Goal: Transaction & Acquisition: Book appointment/travel/reservation

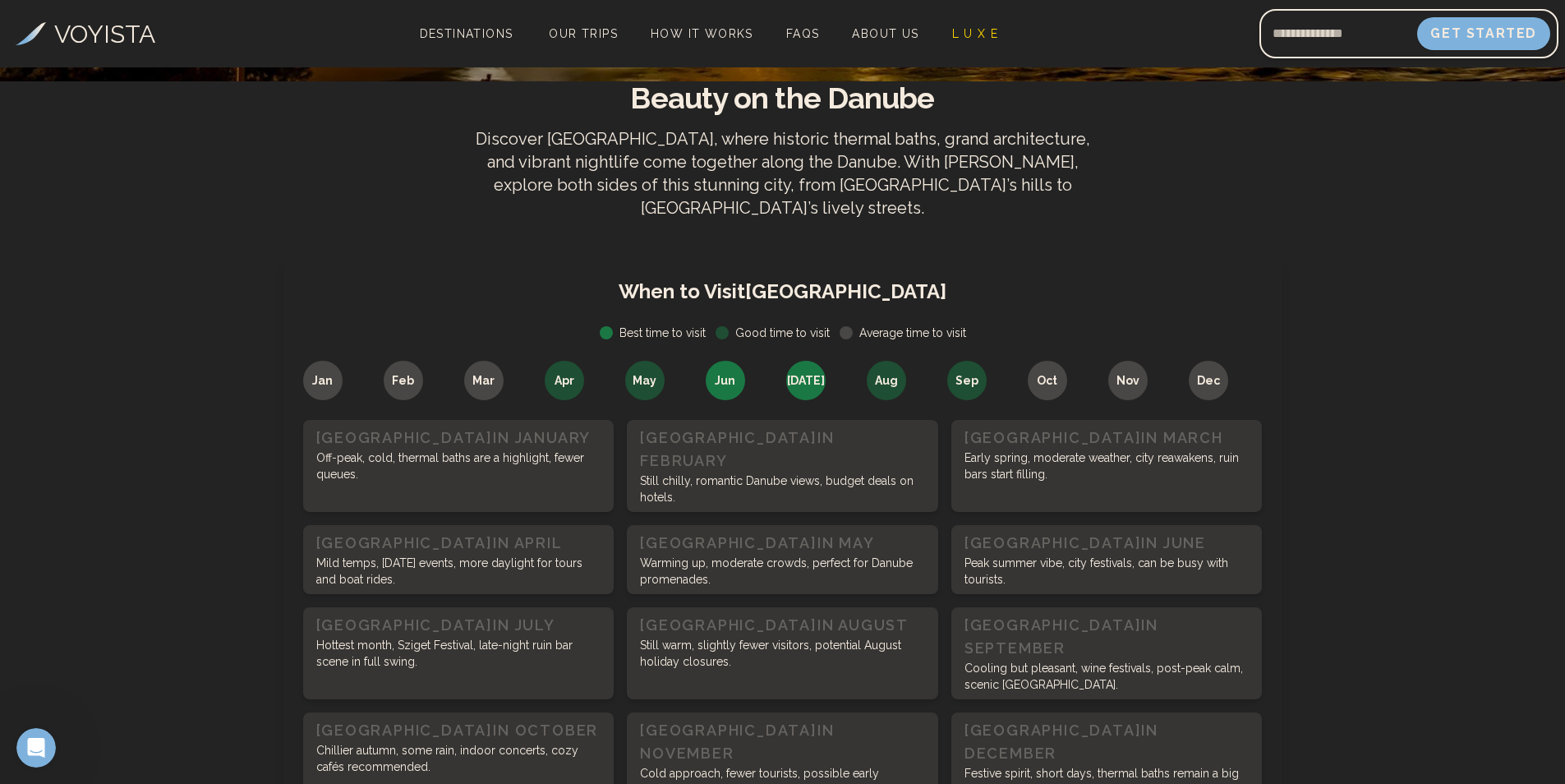
scroll to position [565, 0]
click at [1113, 764] on p "Festive spirit, short days, thermal baths remain a big draw." at bounding box center [1107, 780] width 285 height 33
click at [853, 764] on p "Cold approach, fewer tourists, possible early Christmas markets." at bounding box center [782, 780] width 285 height 33
click at [1021, 764] on p "Festive spirit, short days, thermal baths remain a big draw." at bounding box center [1107, 780] width 285 height 33
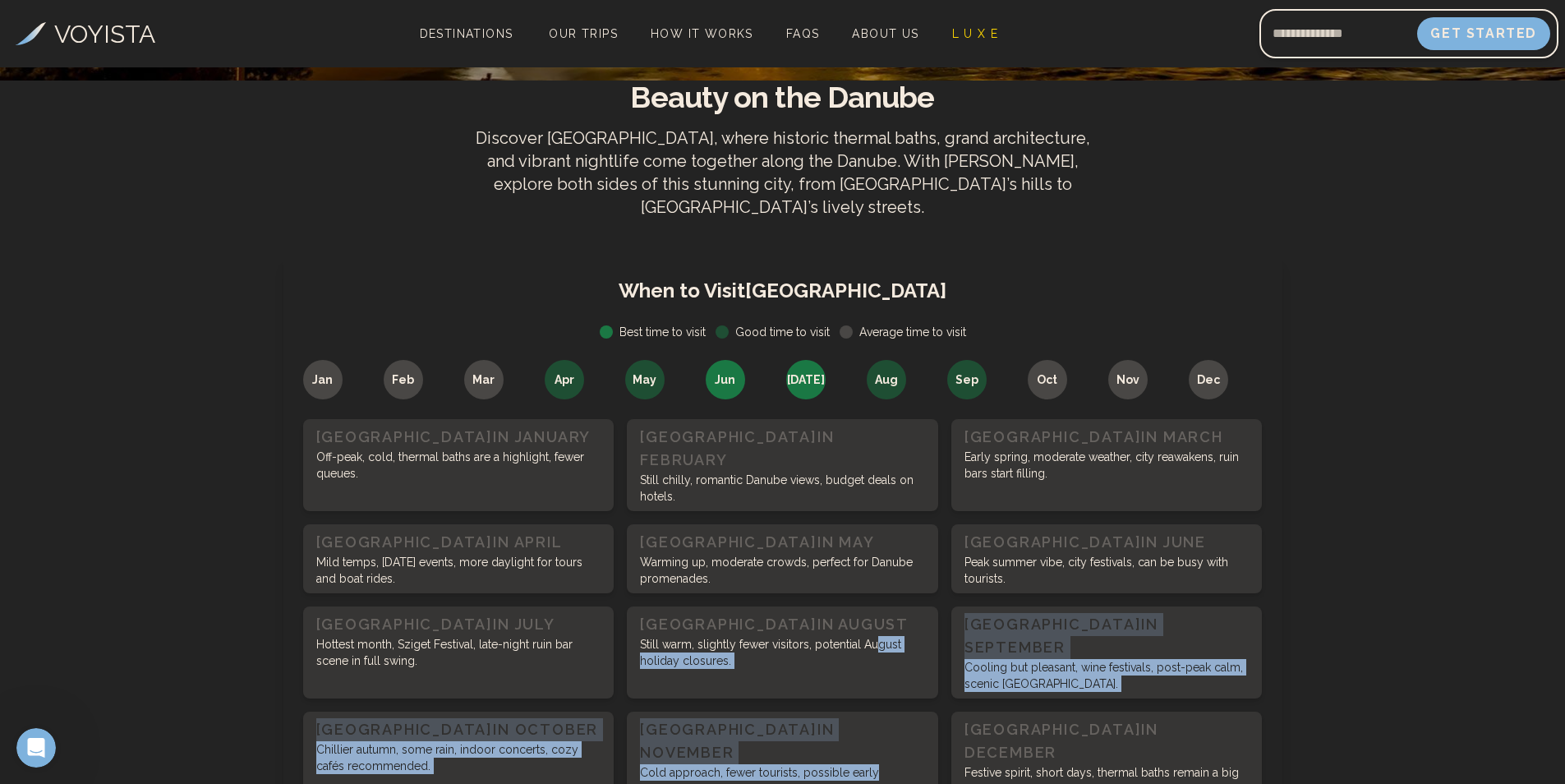
drag, startPoint x: 898, startPoint y: 682, endPoint x: 873, endPoint y: 596, distance: 89.6
click at [873, 596] on div "[GEOGRAPHIC_DATA] in January Off-peak, cold, thermal baths are a highlight, few…" at bounding box center [782, 611] width 959 height 384
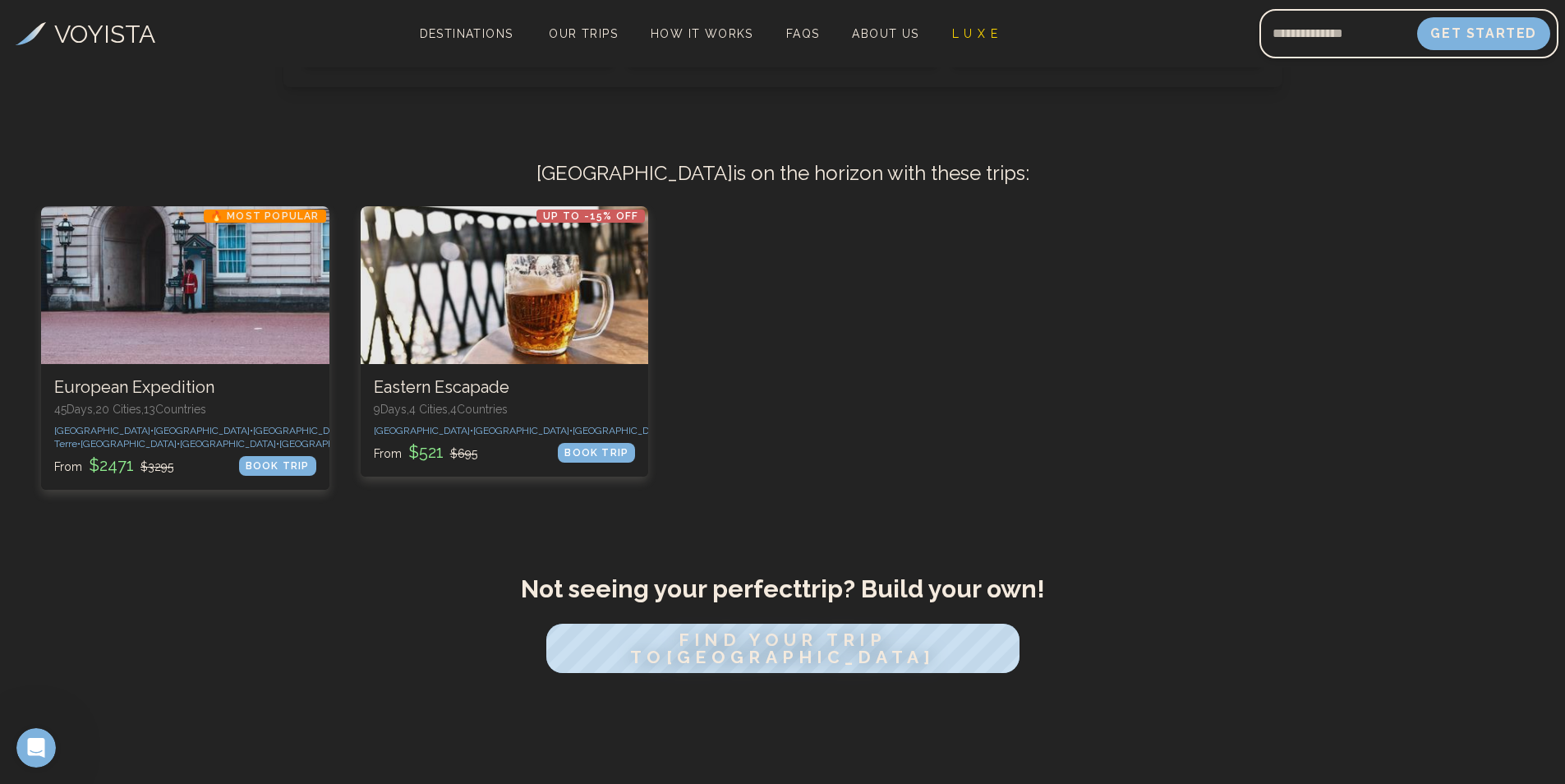
scroll to position [1302, 0]
click at [1120, 397] on div "🔥 Most Popular European Expedition 45 Days, 20 Cities, 13 Countr ies [GEOGRAPHI…" at bounding box center [823, 359] width 1565 height 308
click at [1118, 399] on div "🔥 Most Popular European Expedition 45 Days, 20 Cities, 13 Countr ies [GEOGRAPHI…" at bounding box center [823, 359] width 1565 height 308
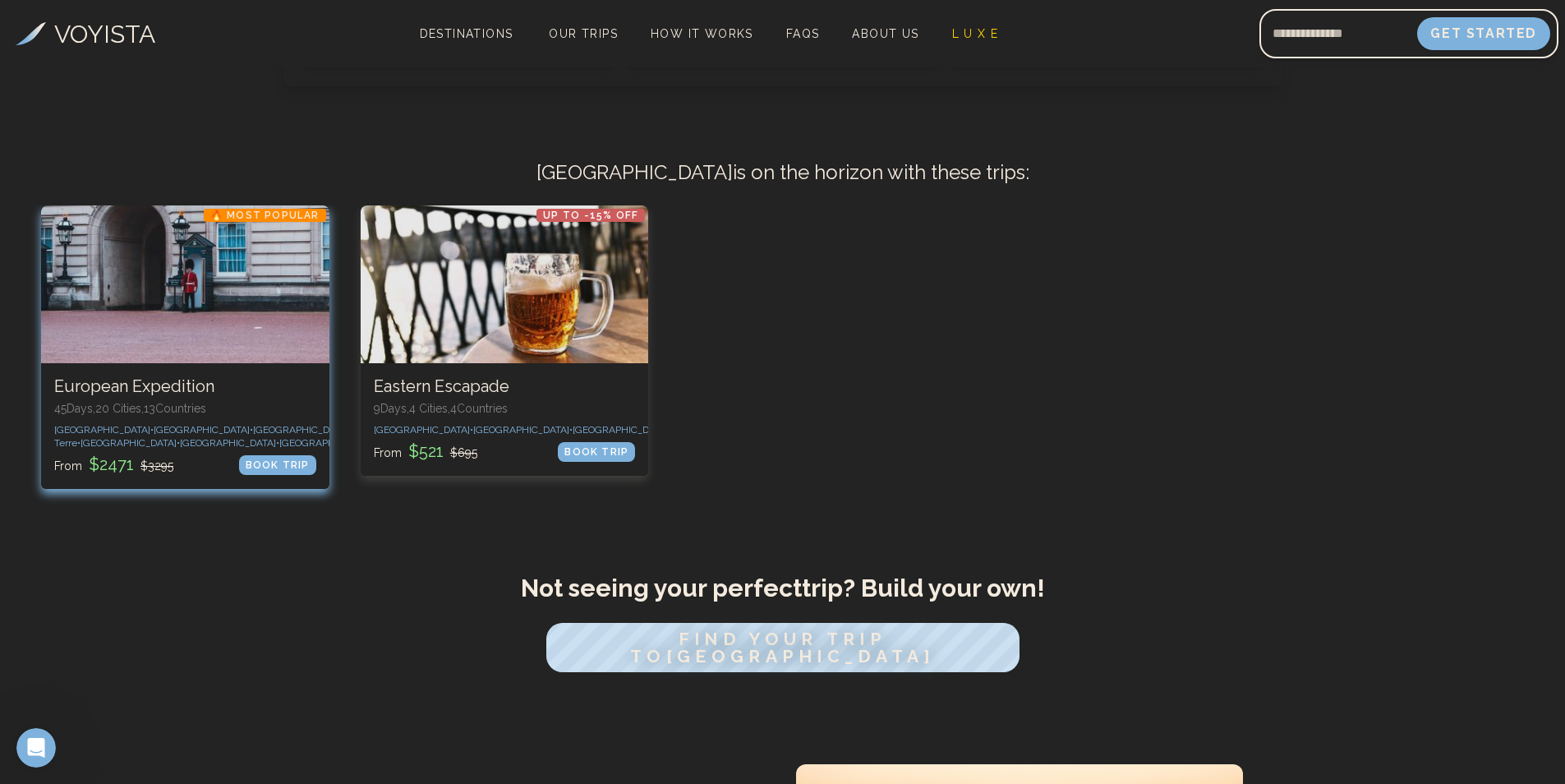
click at [304, 455] on div "BOOK TRIP" at bounding box center [278, 465] width 78 height 20
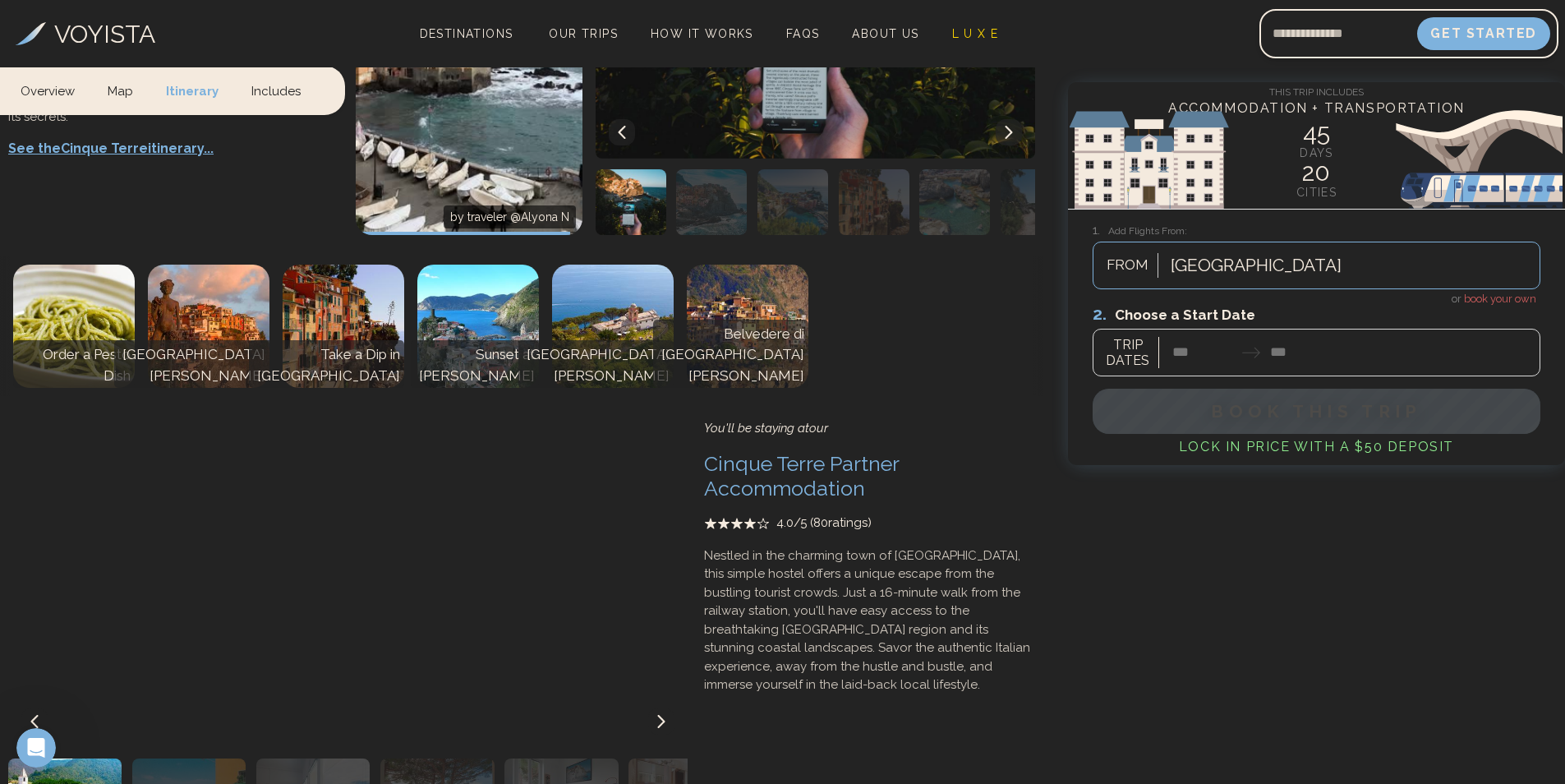
scroll to position [5305, 0]
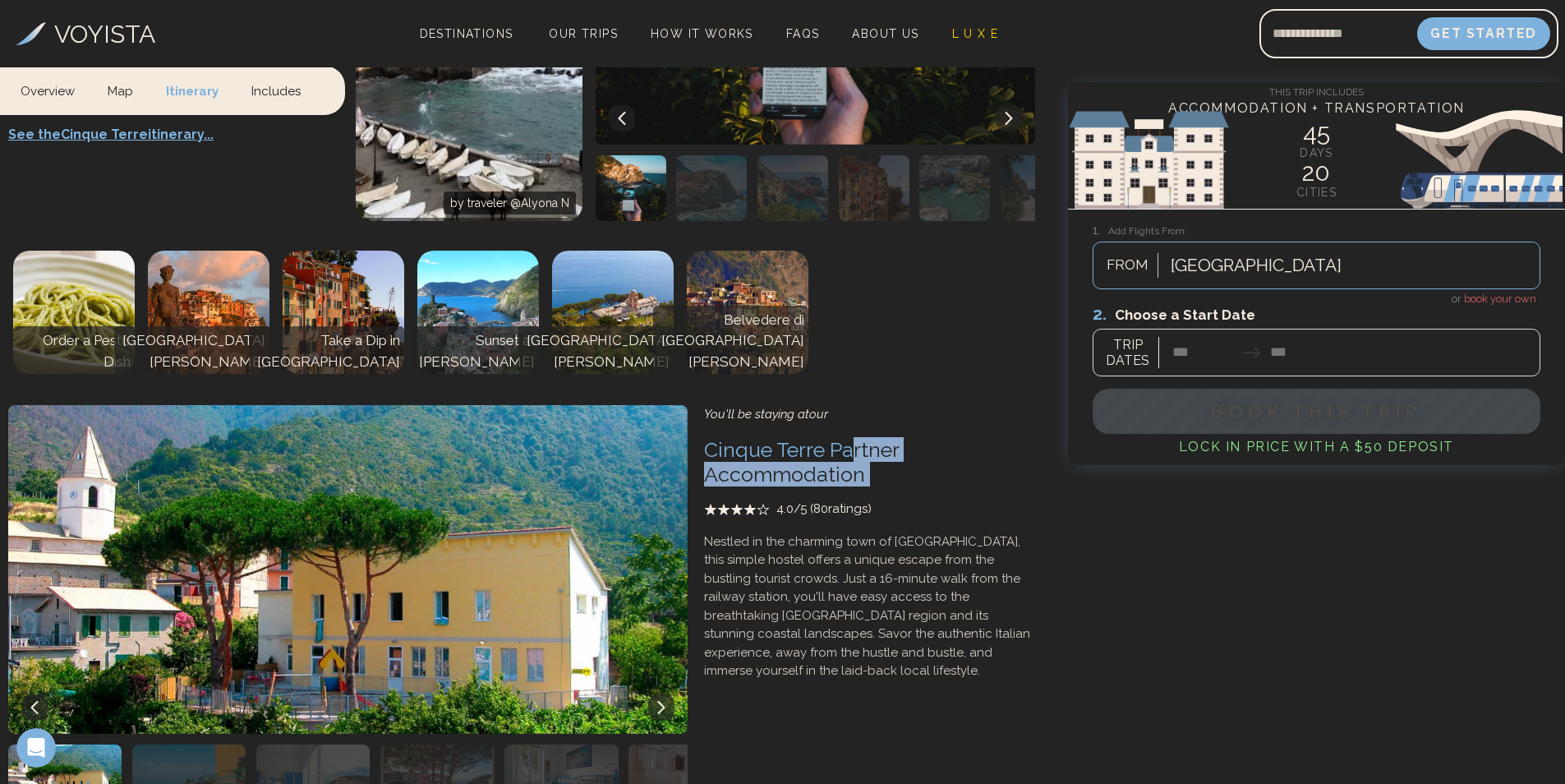
drag, startPoint x: 850, startPoint y: 369, endPoint x: 742, endPoint y: 448, distance: 133.8
click at [742, 448] on div "You'll be staying at our Cinque Terre Partner Accommodation 4.0 /5 ( 80 ratings…" at bounding box center [869, 543] width 331 height 275
click at [692, 500] on div "You'll be staying at our Cinque Terre Partner Accommodation 4.0 /5 ( 80 ratings…" at bounding box center [521, 607] width 1044 height 421
drag, startPoint x: 845, startPoint y: 587, endPoint x: 869, endPoint y: 609, distance: 32.6
click at [869, 609] on div "You'll be staying at our Cinque Terre Partner Accommodation 4.0 /5 ( 80 ratings…" at bounding box center [869, 607] width 348 height 421
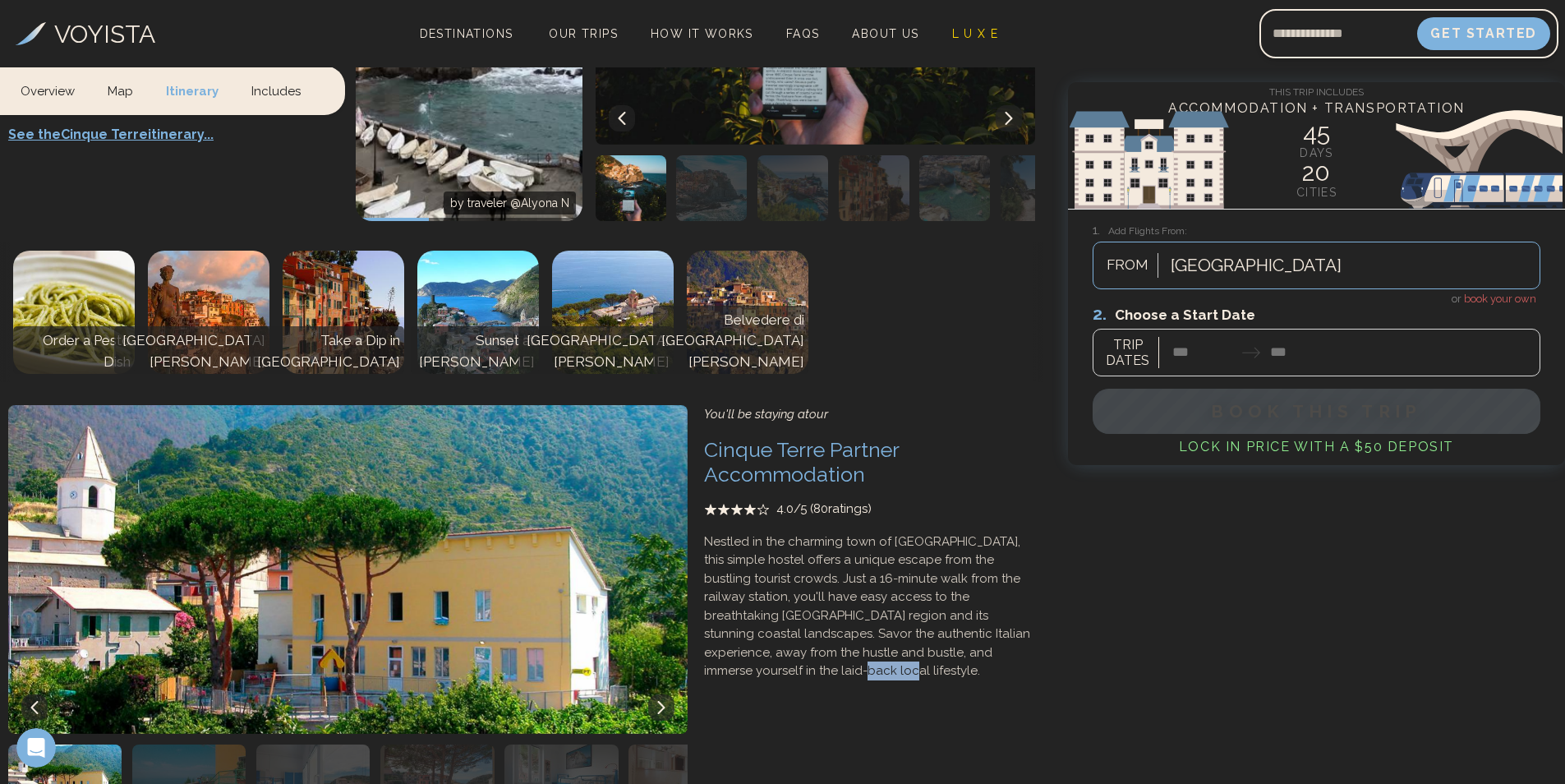
drag, startPoint x: 869, startPoint y: 609, endPoint x: 711, endPoint y: 636, distance: 160.3
click at [711, 636] on div "You'll be staying at our Cinque Terre Partner Accommodation 4.0 /5 ( 80 ratings…" at bounding box center [869, 607] width 348 height 421
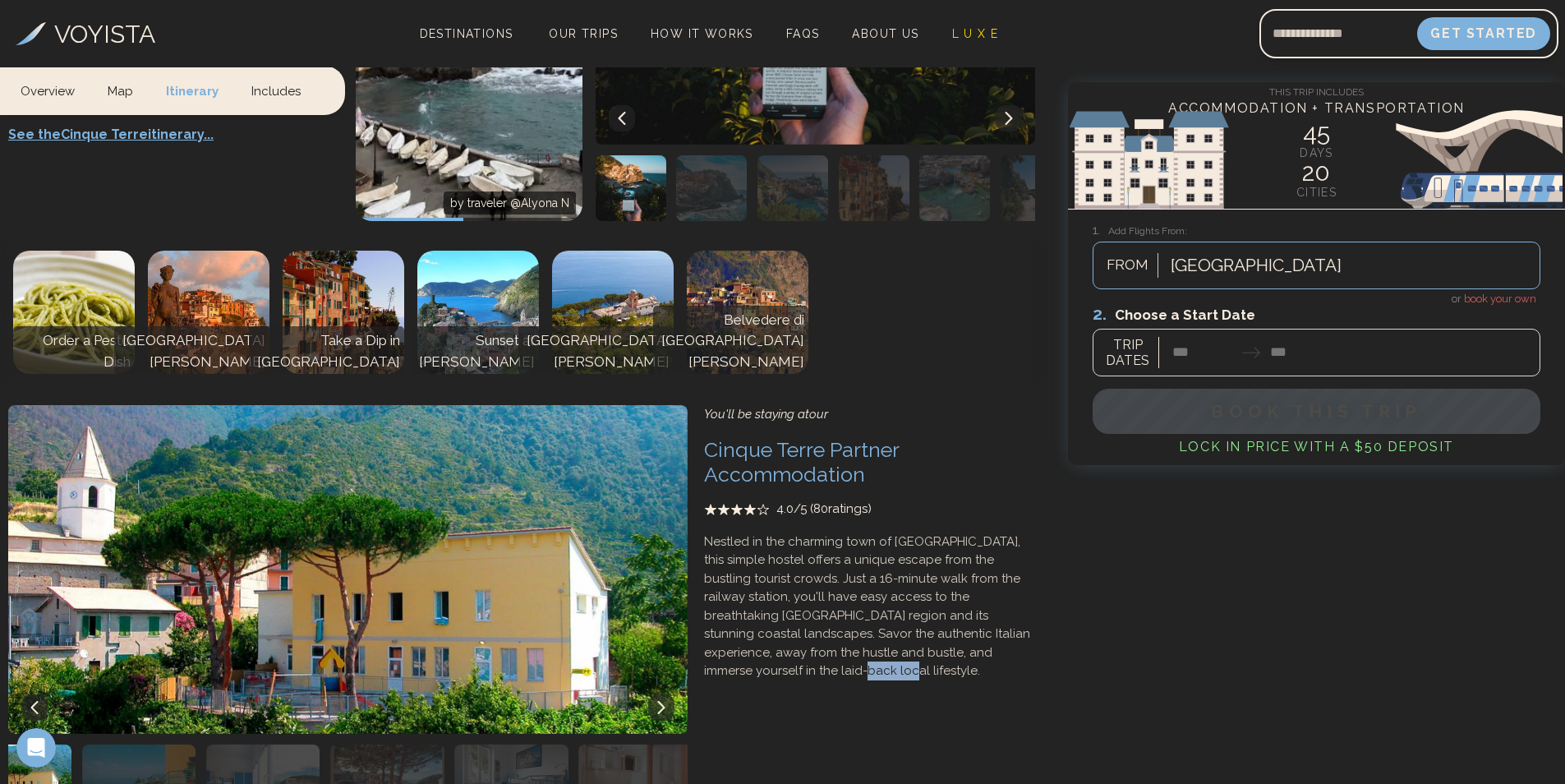
drag, startPoint x: 684, startPoint y: 677, endPoint x: 600, endPoint y: 671, distance: 84.2
click at [600, 744] on img "button" at bounding box center [636, 776] width 113 height 66
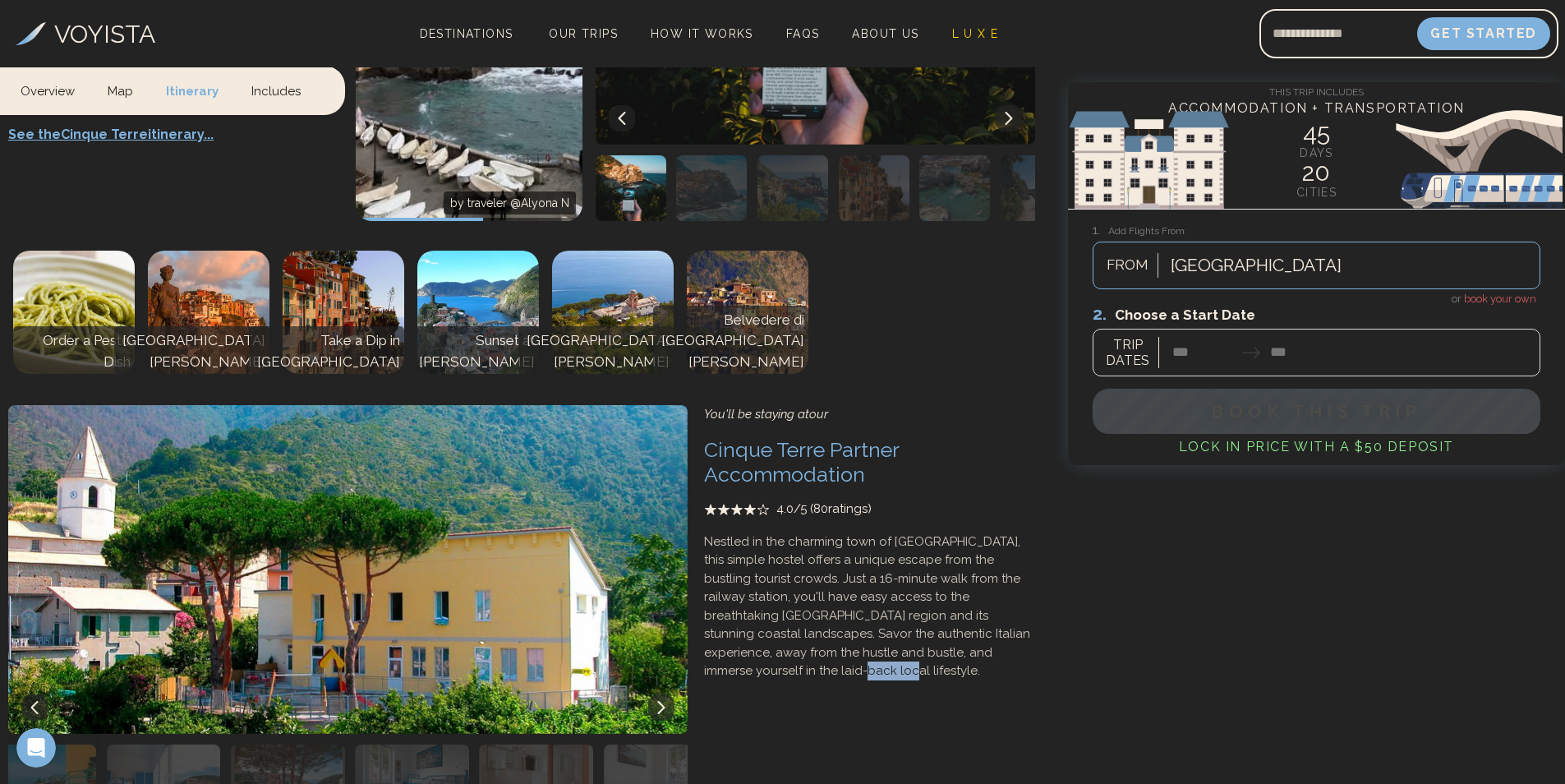
drag, startPoint x: 600, startPoint y: 671, endPoint x: 633, endPoint y: 666, distance: 33.4
click at [633, 744] on img "button" at bounding box center [661, 776] width 113 height 66
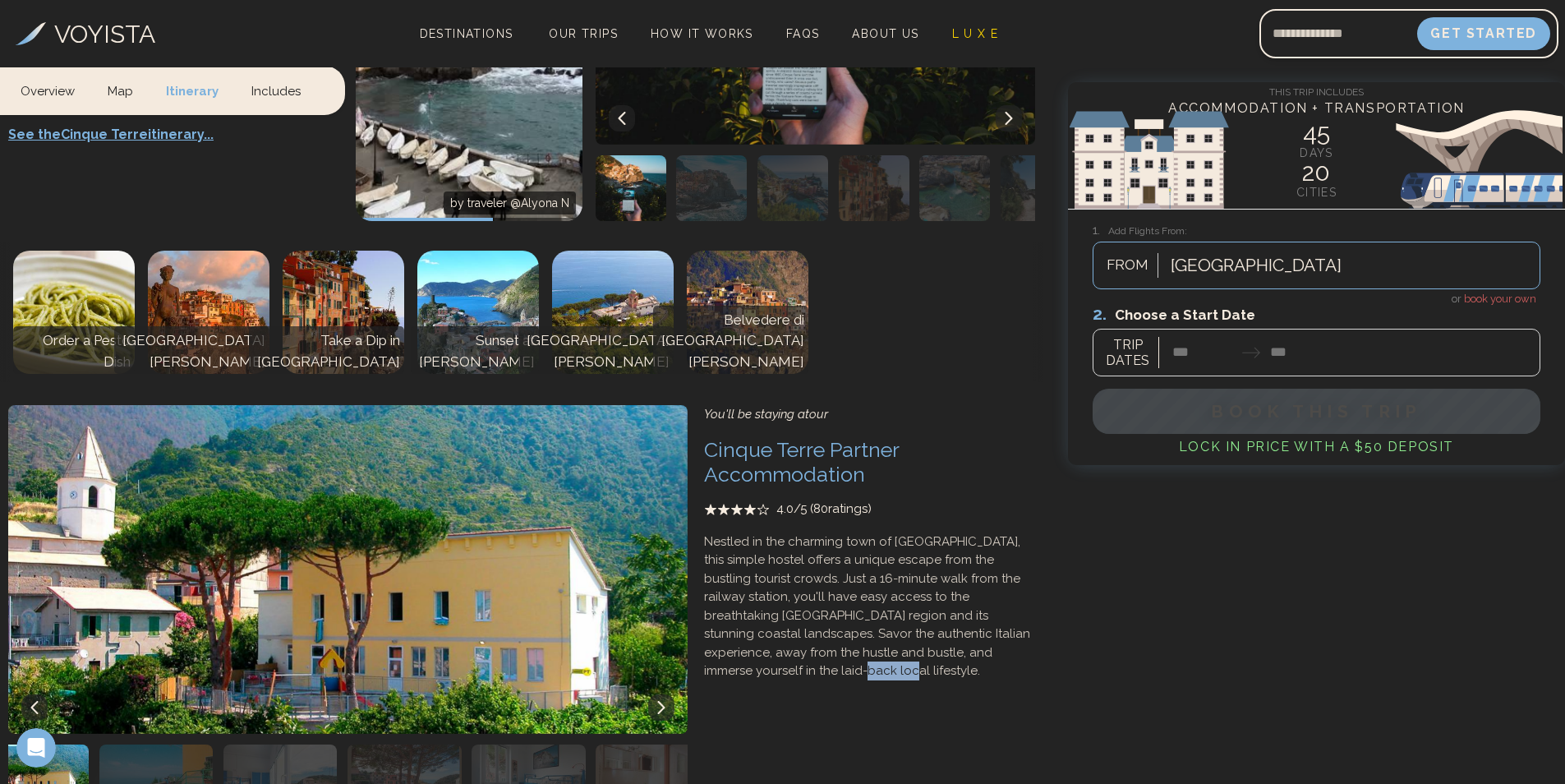
drag, startPoint x: 633, startPoint y: 666, endPoint x: 748, endPoint y: 664, distance: 115.0
click at [748, 664] on div "You'll be staying at our Cinque Terre Partner Accommodation 4.0 /5 ( 80 ratings…" at bounding box center [521, 607] width 1044 height 421
click at [580, 744] on img "button" at bounding box center [543, 776] width 113 height 66
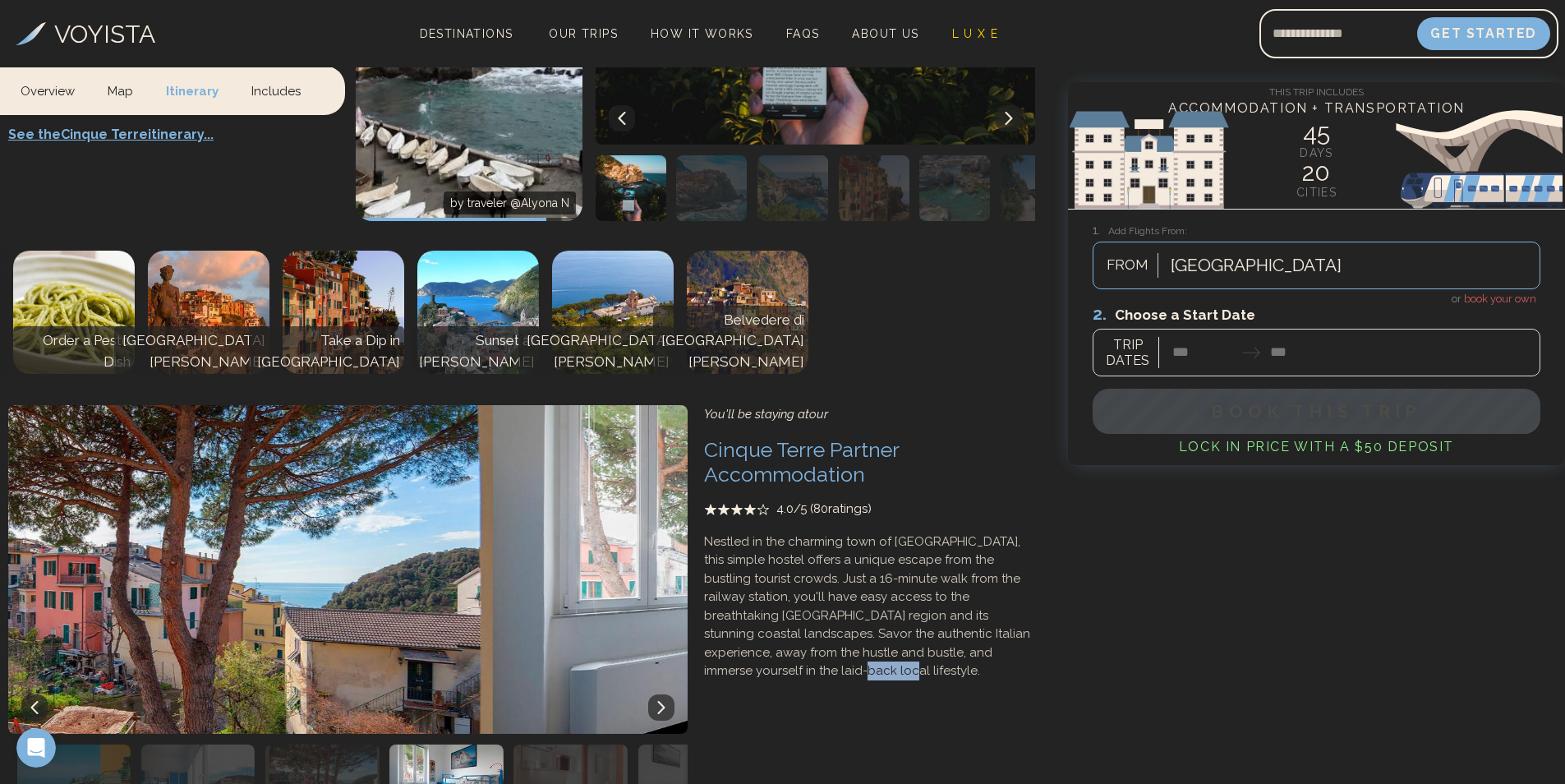
click at [580, 744] on img "button" at bounding box center [571, 776] width 113 height 66
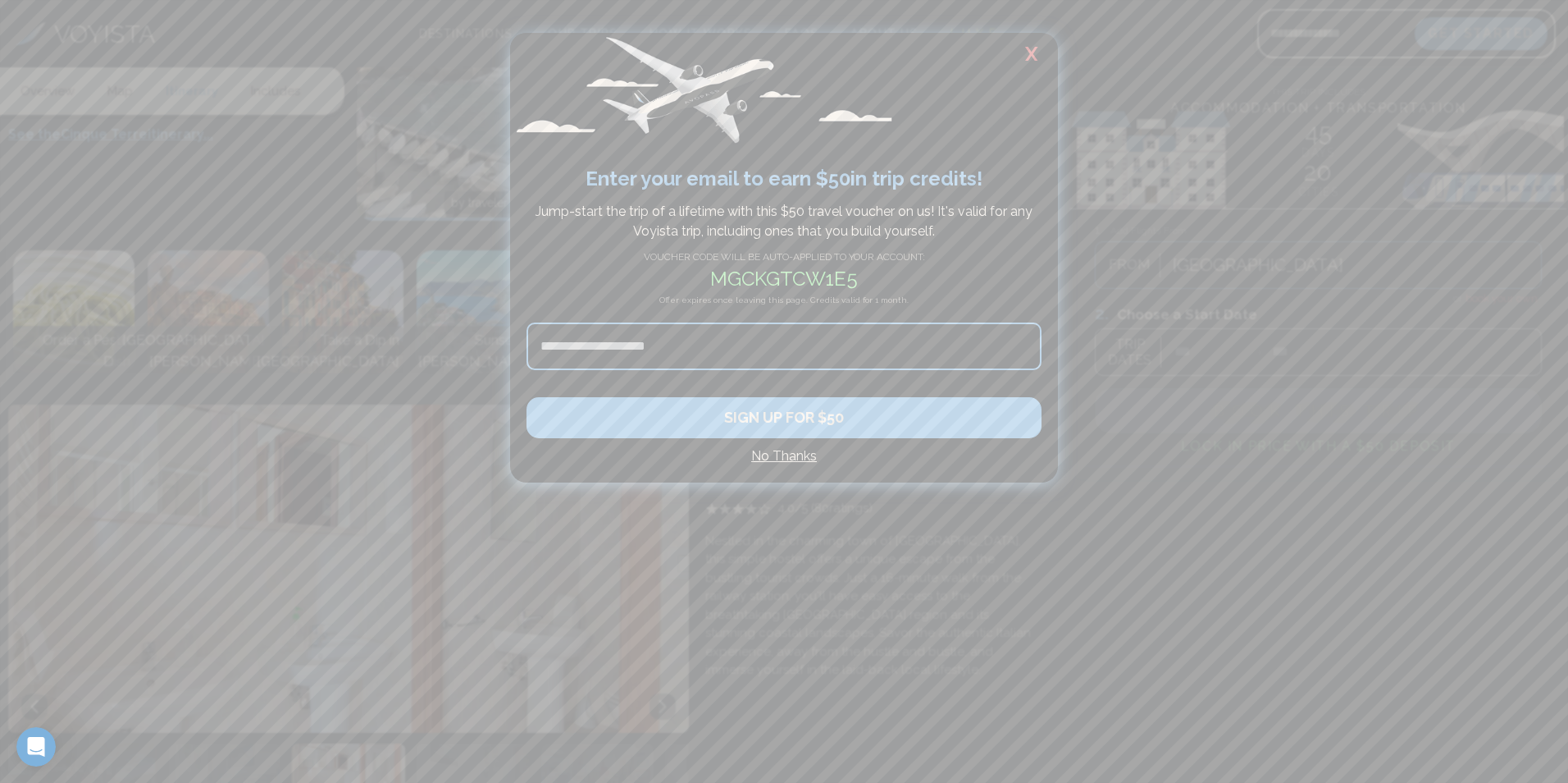
drag, startPoint x: 579, startPoint y: 684, endPoint x: 625, endPoint y: 625, distance: 74.8
click at [577, 684] on div at bounding box center [784, 392] width 1568 height 783
click at [577, 743] on img "button" at bounding box center [597, 776] width 114 height 66
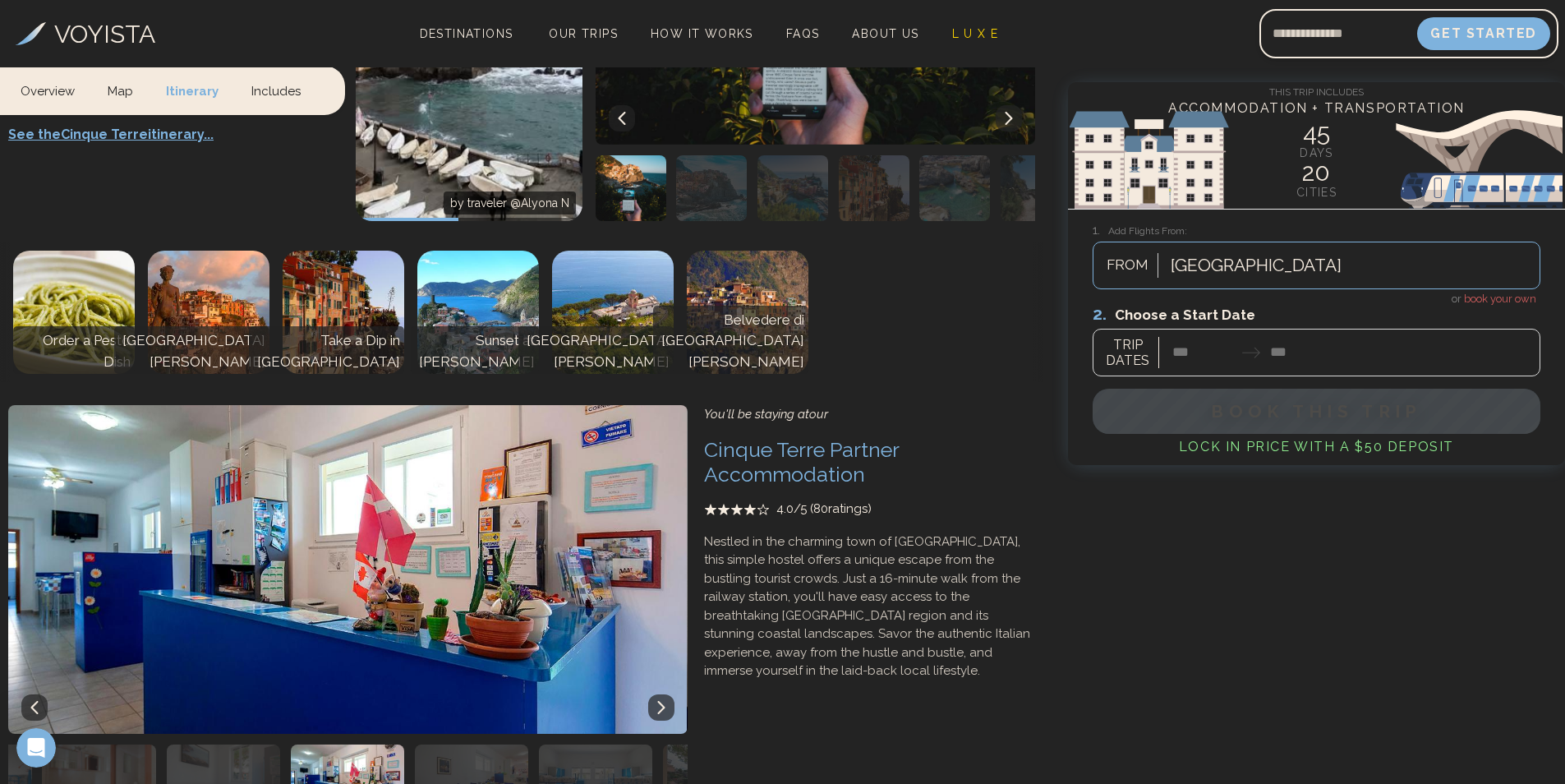
click at [233, 744] on img "button" at bounding box center [224, 776] width 113 height 66
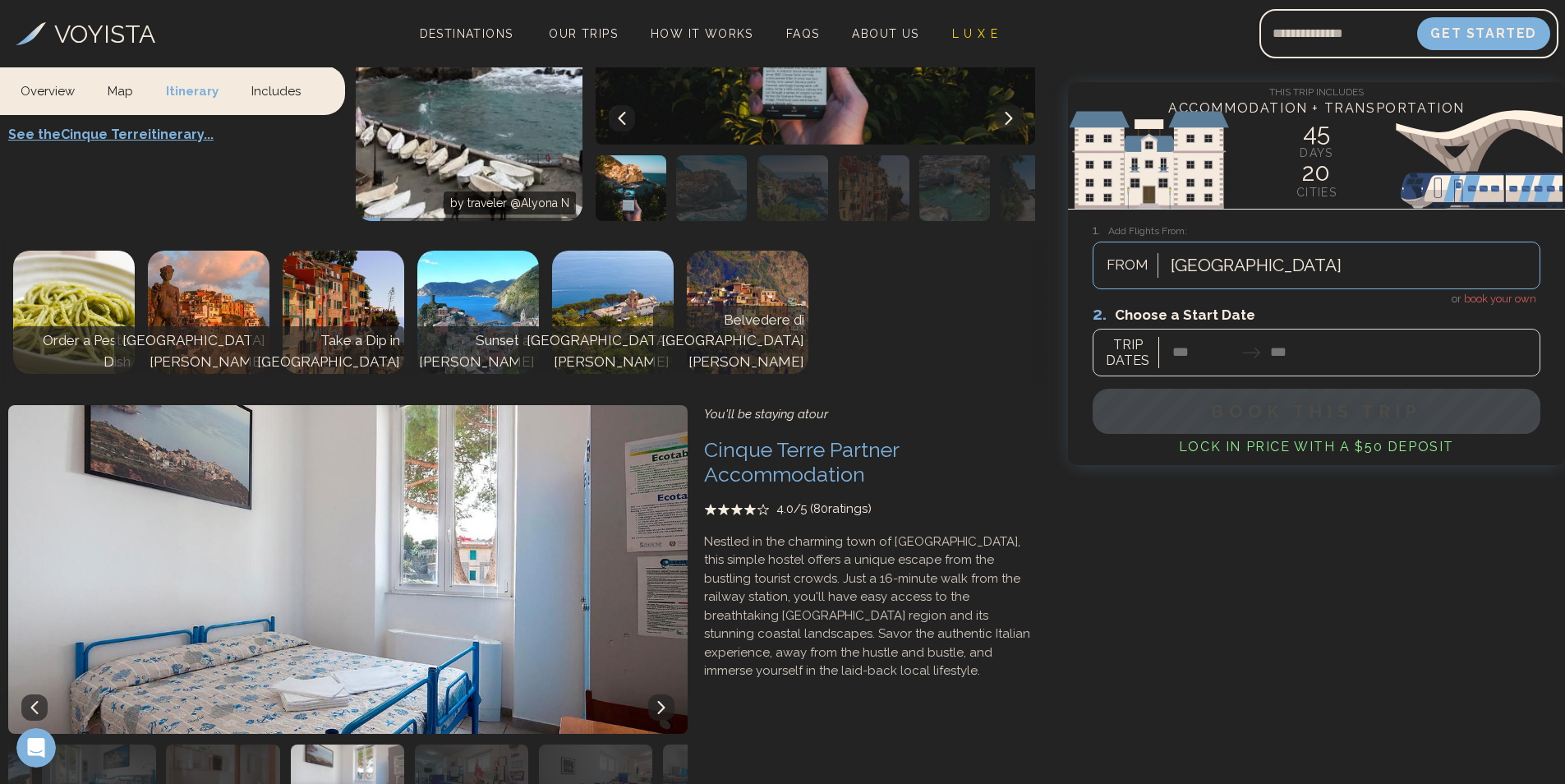
click at [153, 744] on img "button" at bounding box center [98, 776] width 113 height 66
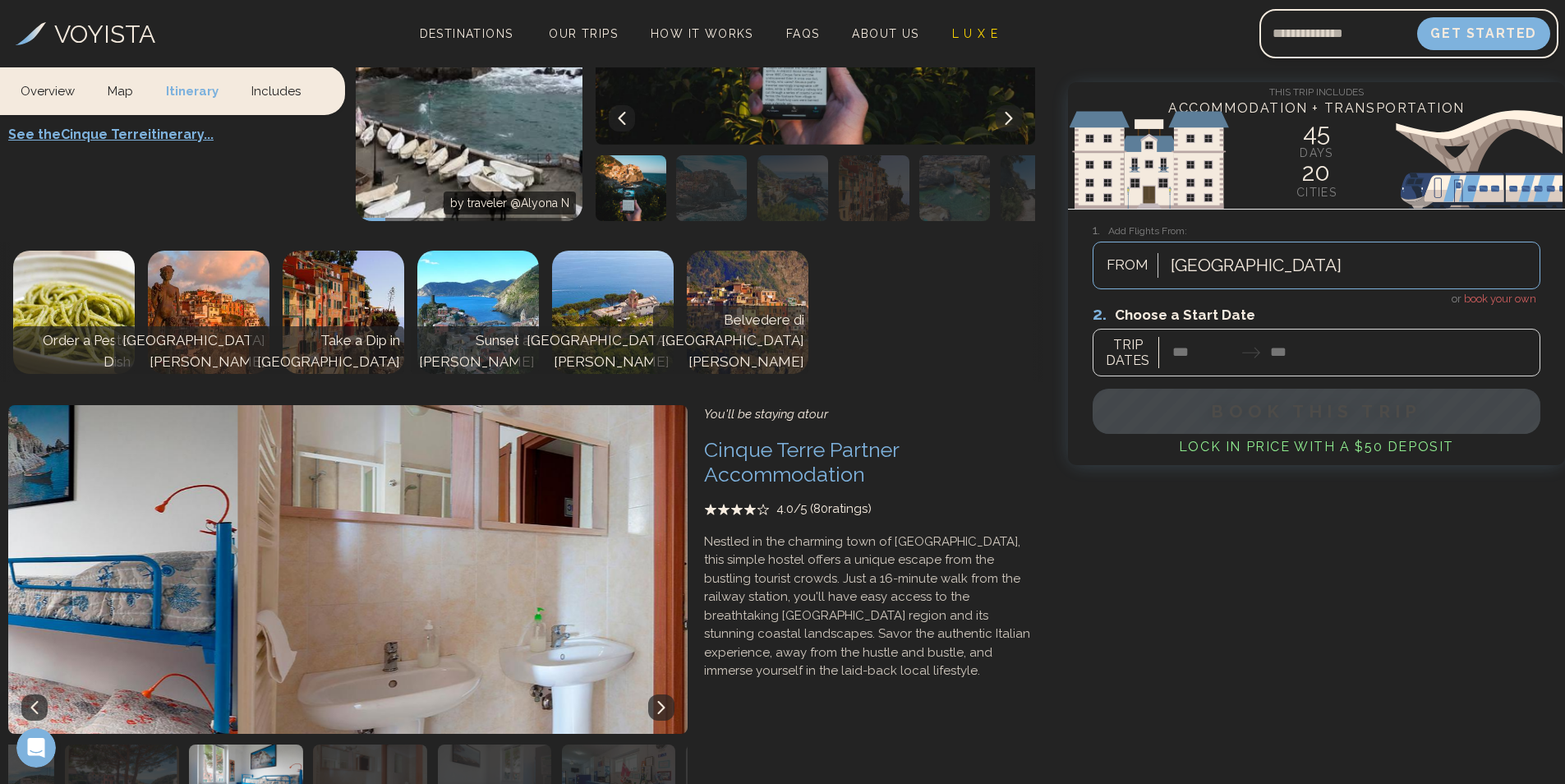
click at [153, 744] on img "button" at bounding box center [122, 776] width 113 height 66
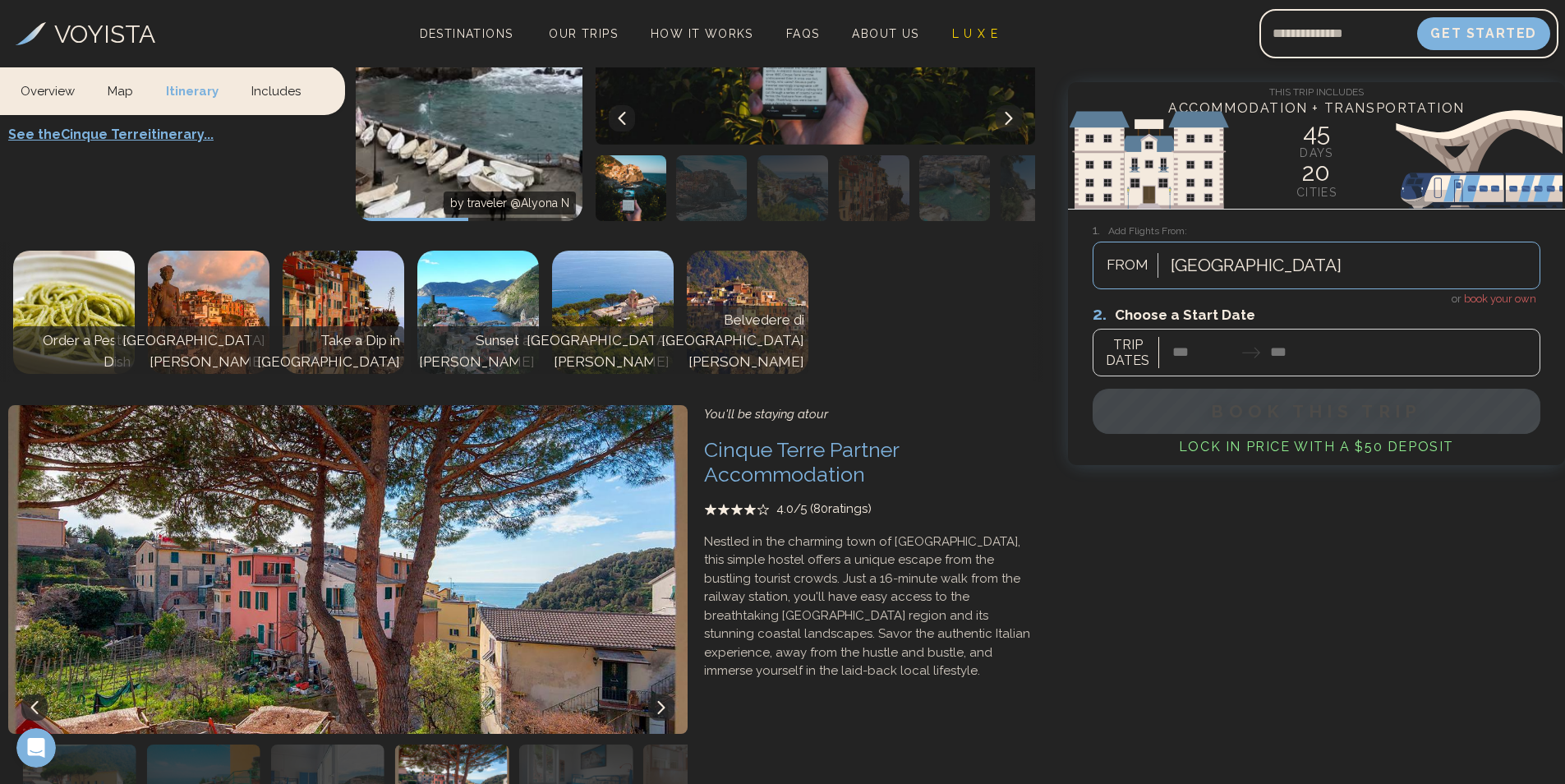
drag, startPoint x: 280, startPoint y: 681, endPoint x: 463, endPoint y: 665, distance: 183.7
click at [398, 744] on div at bounding box center [446, 776] width 124 height 66
click at [551, 744] on img "button" at bounding box center [562, 776] width 113 height 66
